Goal: Obtain resource: Download file/media

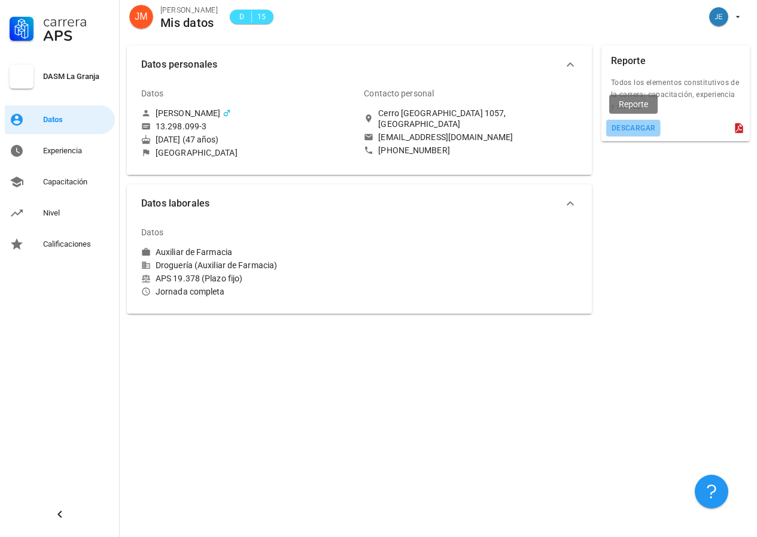
click at [651, 129] on div "descargar" at bounding box center [633, 128] width 45 height 8
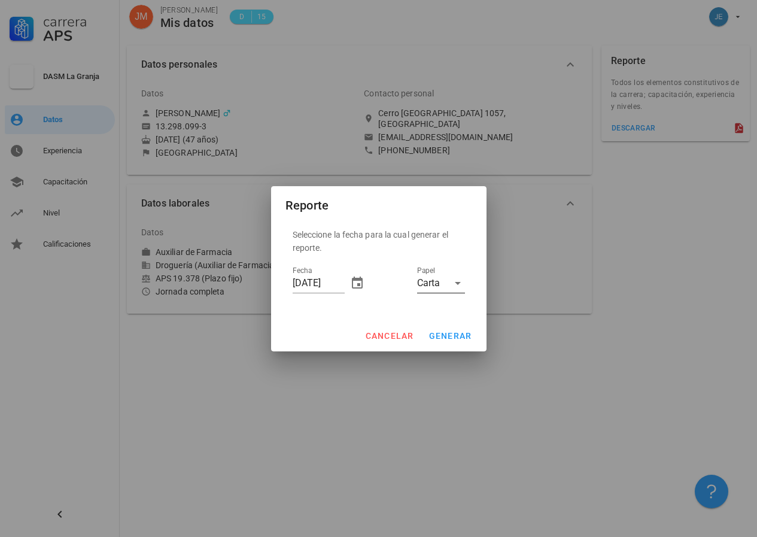
click at [456, 281] on icon at bounding box center [457, 283] width 14 height 14
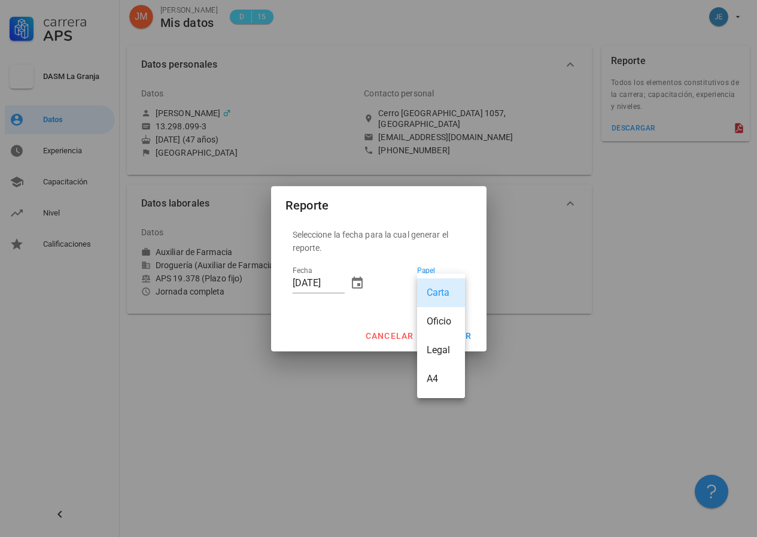
click at [456, 281] on div "Carta" at bounding box center [441, 292] width 48 height 29
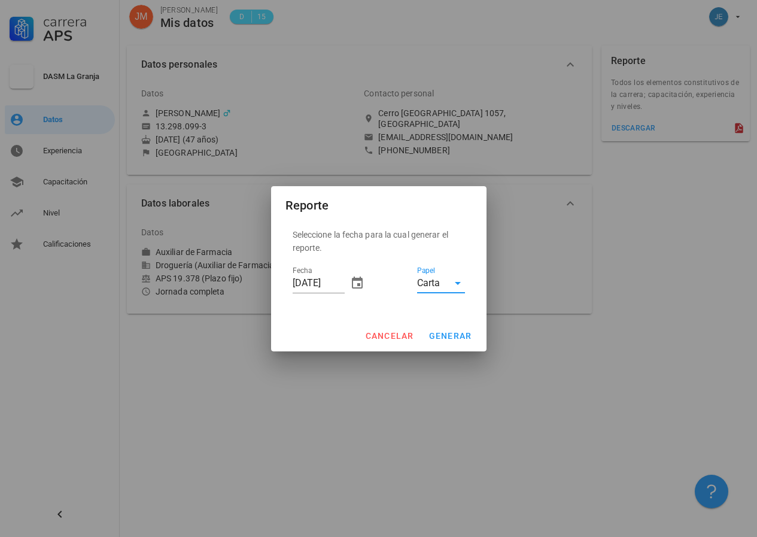
click at [577, 266] on div at bounding box center [378, 268] width 757 height 537
click at [378, 332] on span "cancelar" at bounding box center [388, 336] width 49 height 10
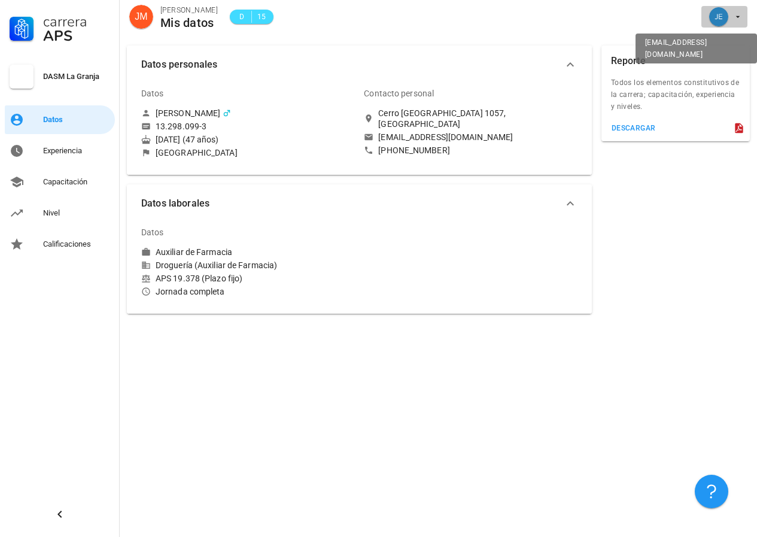
click at [736, 23] on span "button" at bounding box center [724, 16] width 36 height 19
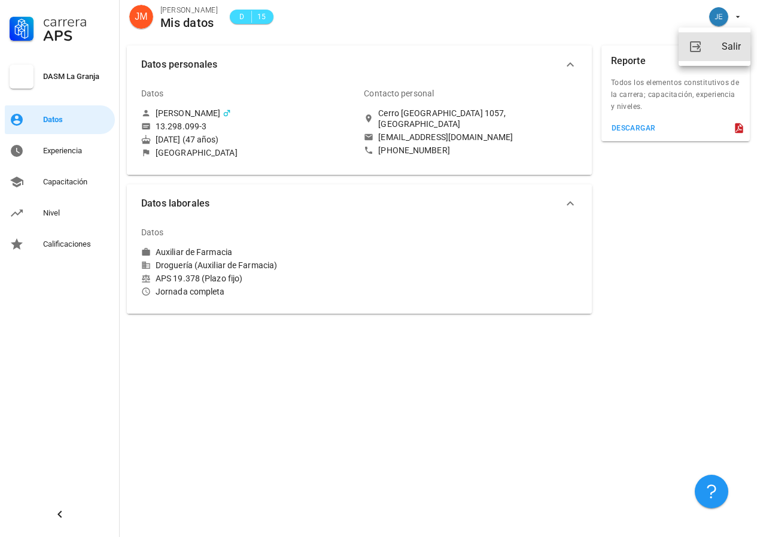
click at [736, 44] on div "Salir" at bounding box center [731, 47] width 19 height 24
